Goal: Find specific page/section

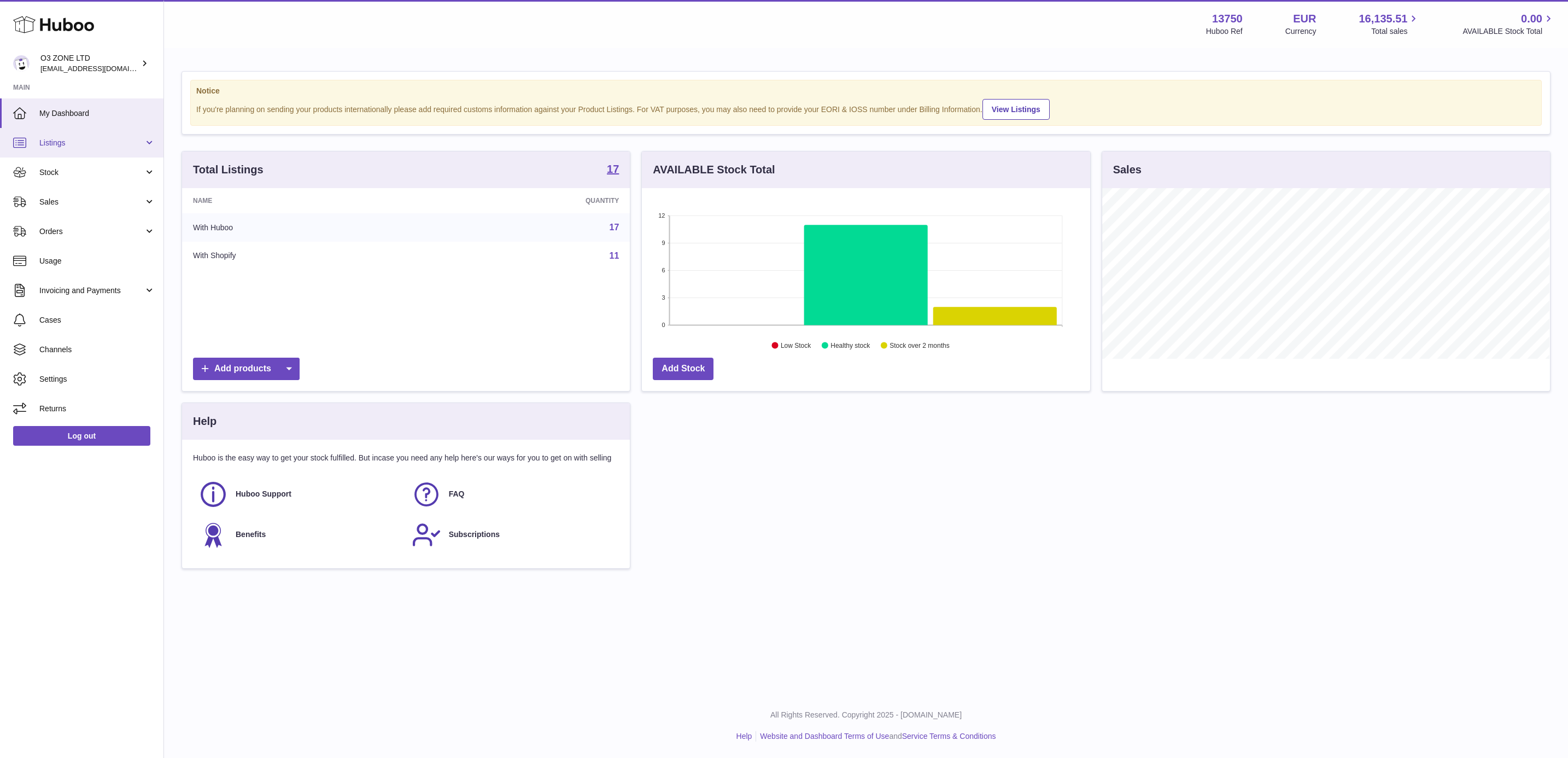
scroll to position [170, 447]
click at [69, 202] on span "Sales" at bounding box center [92, 202] width 105 height 10
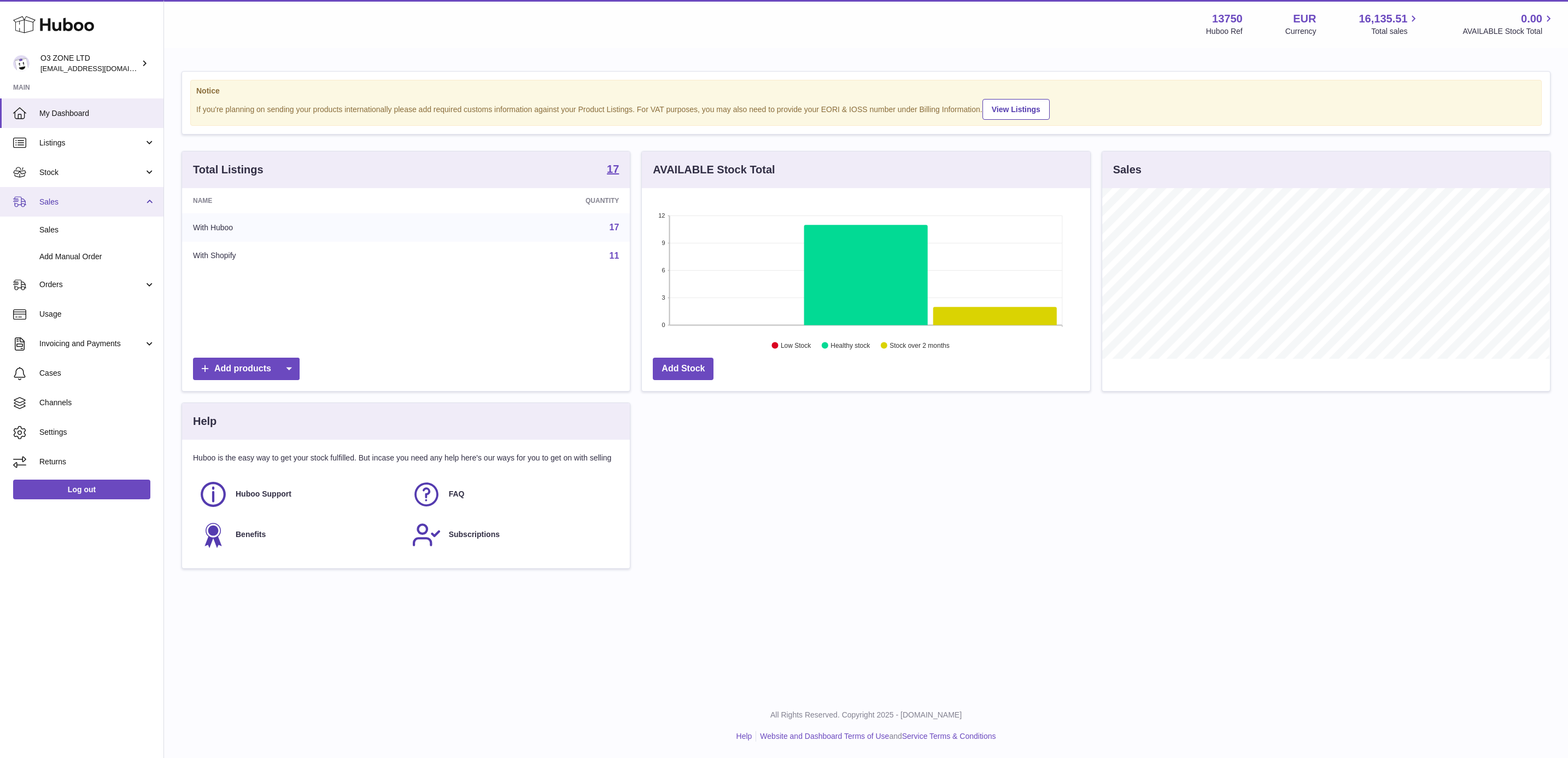
click at [86, 202] on span "Sales" at bounding box center [92, 202] width 105 height 10
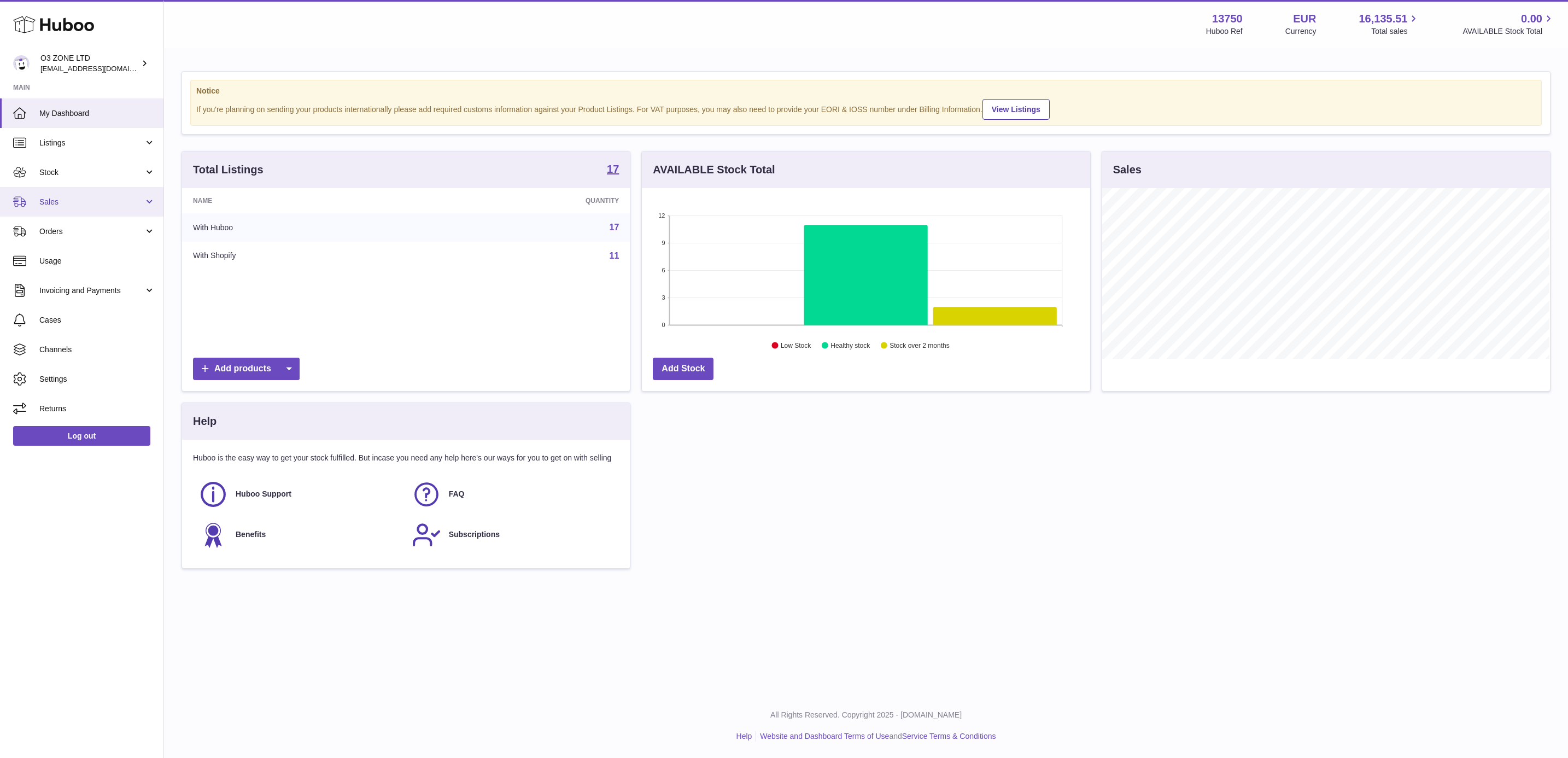
click at [88, 203] on span "Sales" at bounding box center [92, 202] width 105 height 10
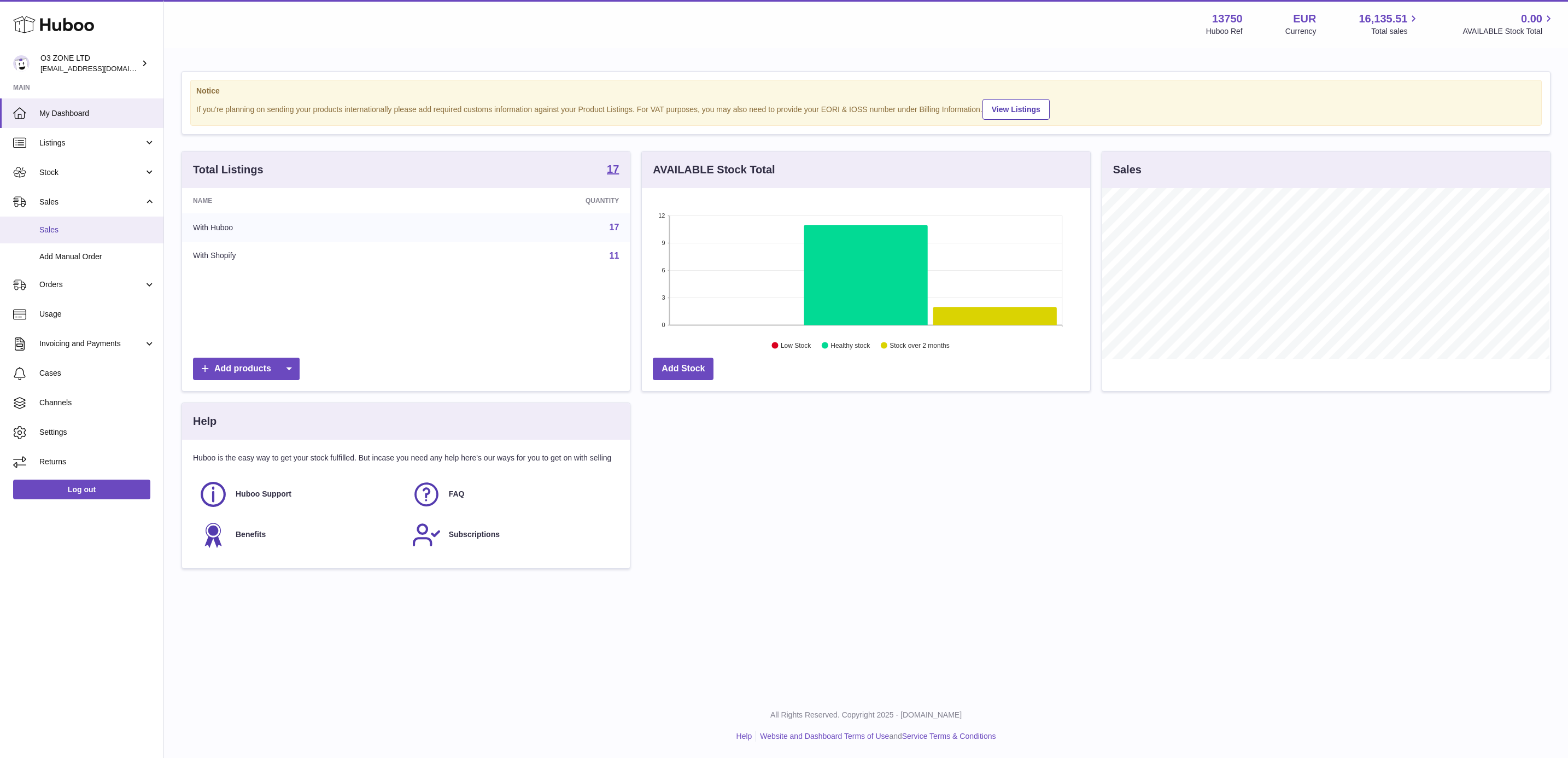
click at [86, 234] on span "Sales" at bounding box center [97, 230] width 116 height 10
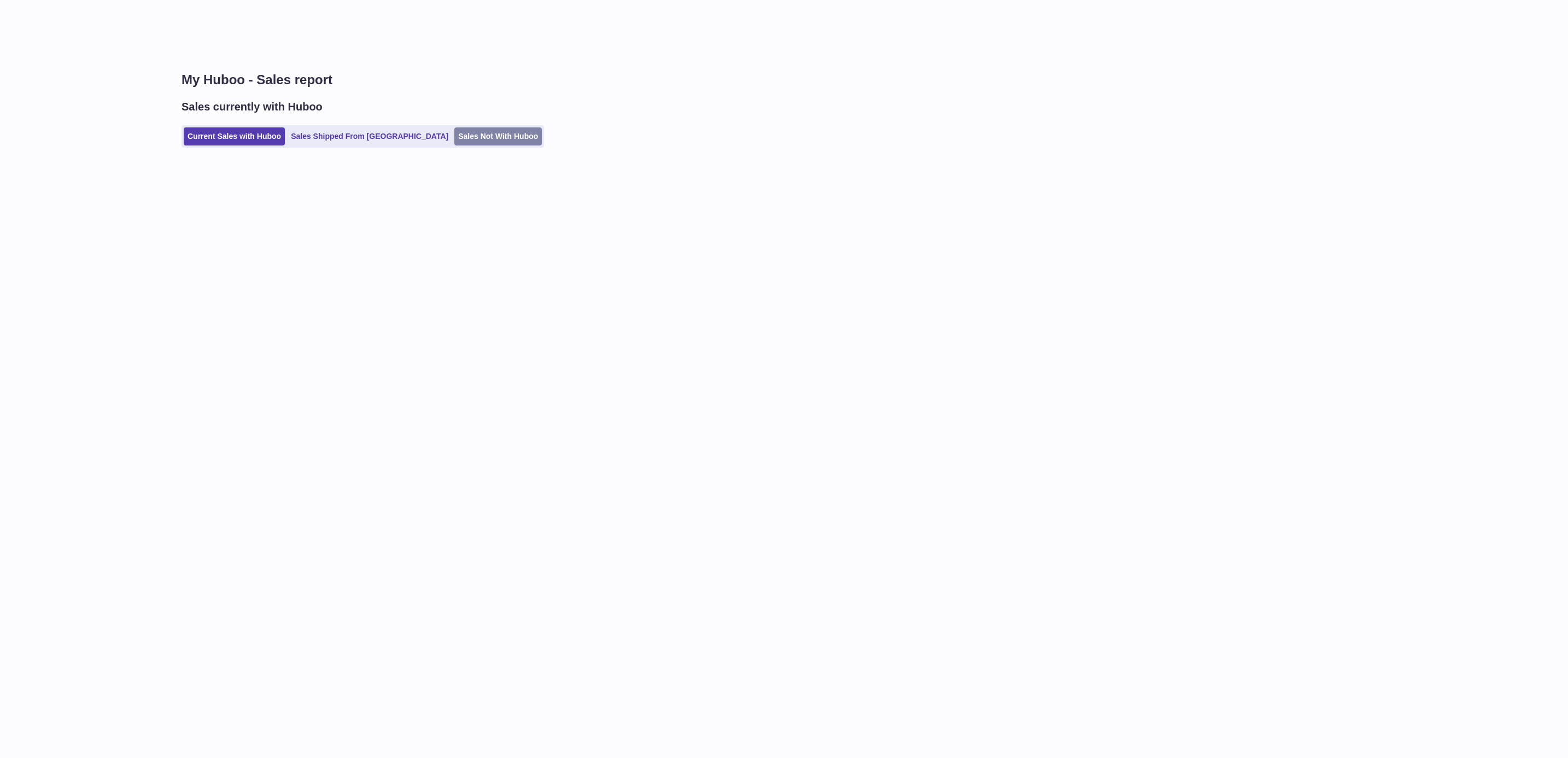
click at [454, 141] on link "Sales Not With Huboo" at bounding box center [498, 136] width 88 height 18
